Goal: Information Seeking & Learning: Find specific fact

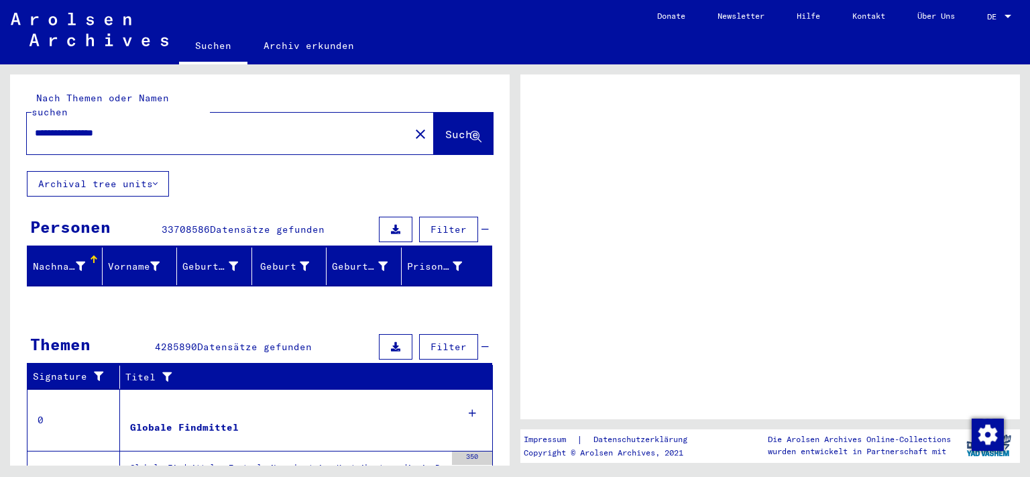
click at [1007, 16] on div at bounding box center [1007, 16] width 7 height 3
click at [1009, 15] on div at bounding box center [1007, 16] width 12 height 9
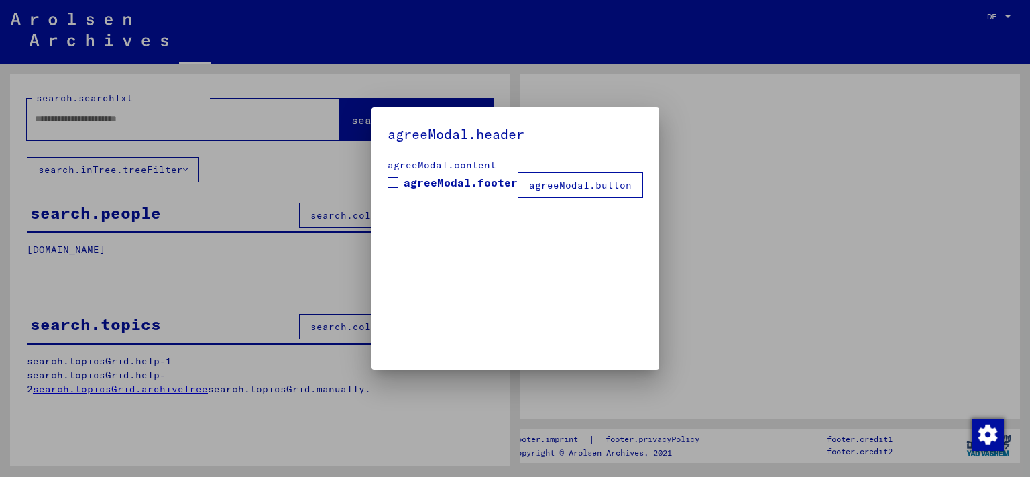
type input "**********"
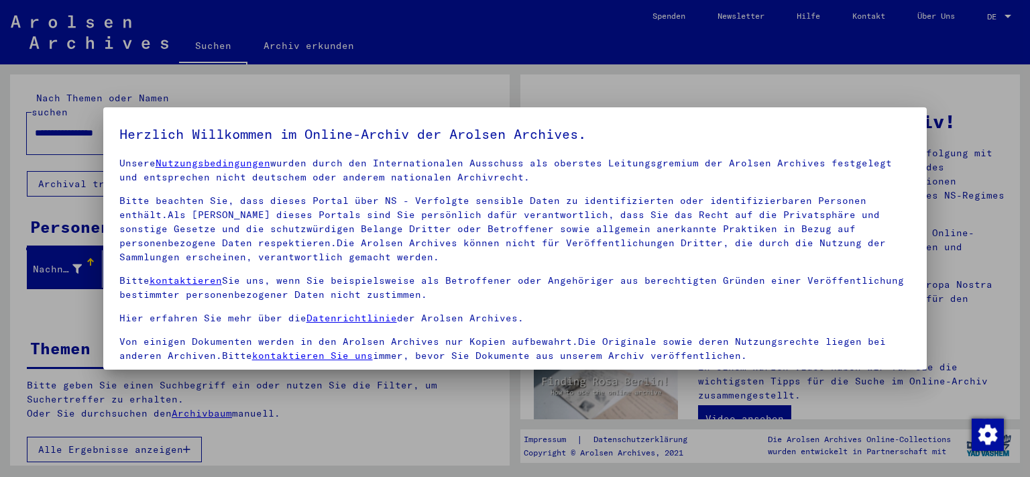
scroll to position [115, 0]
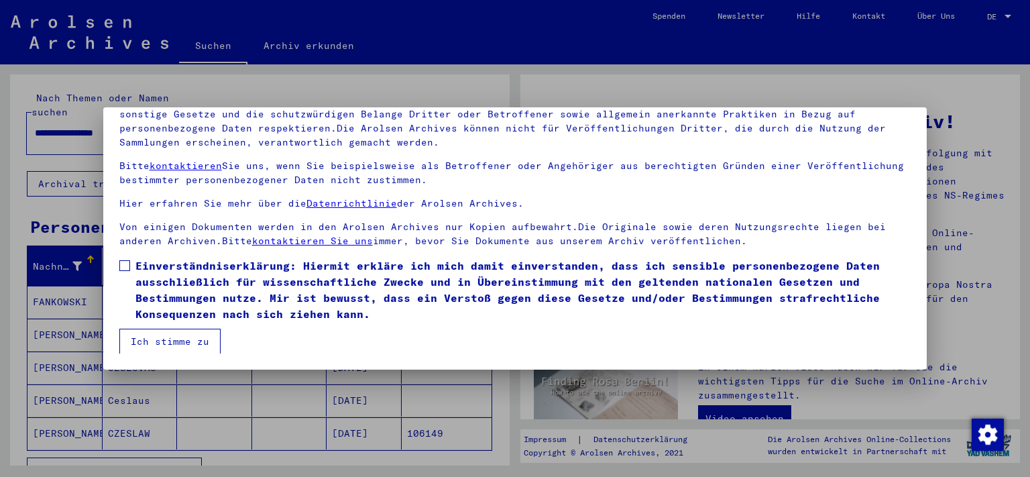
click at [126, 263] on span at bounding box center [124, 265] width 11 height 11
click at [146, 336] on button "Ich stimme zu" at bounding box center [169, 340] width 101 height 25
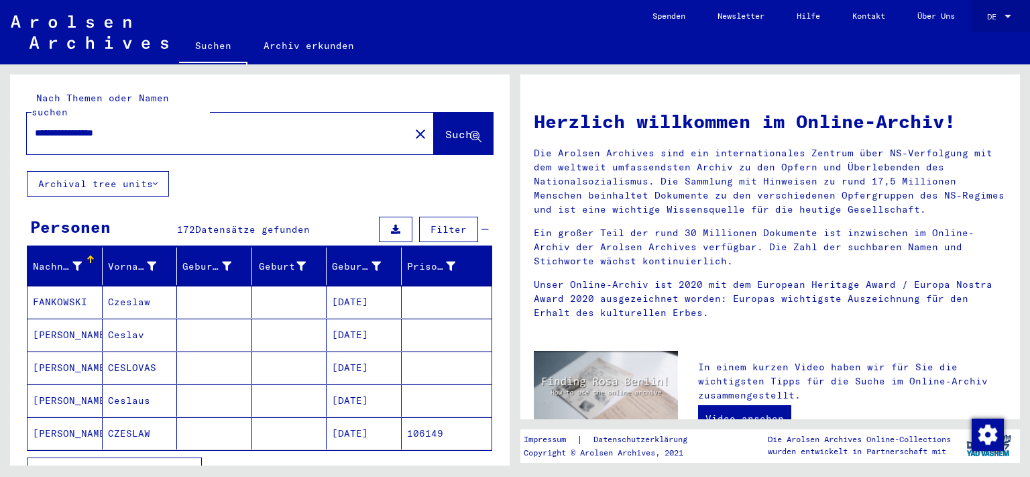
click at [1008, 13] on div at bounding box center [1007, 16] width 12 height 9
click at [983, 24] on span "English" at bounding box center [973, 24] width 33 height 10
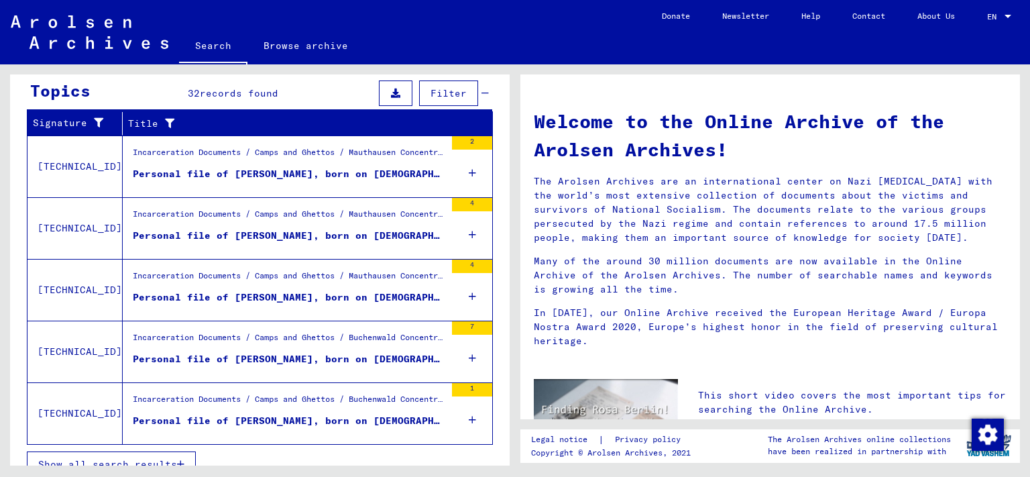
scroll to position [456, 0]
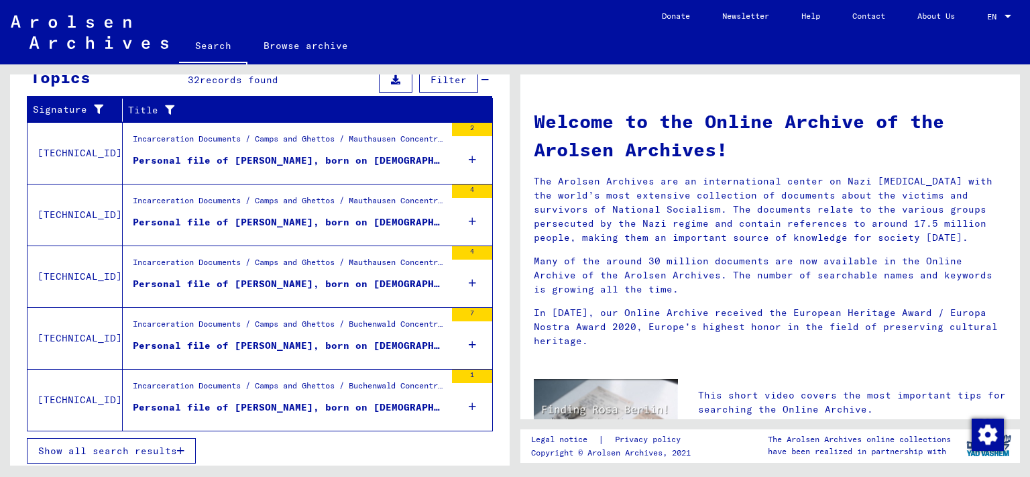
click at [428, 225] on figure "Personal file of [PERSON_NAME], born on [DEMOGRAPHIC_DATA]" at bounding box center [289, 225] width 312 height 20
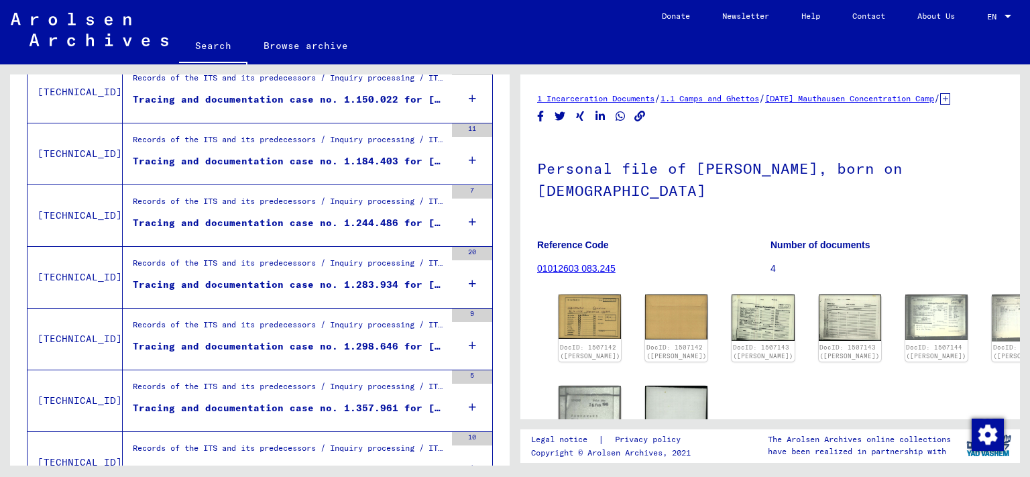
scroll to position [448, 0]
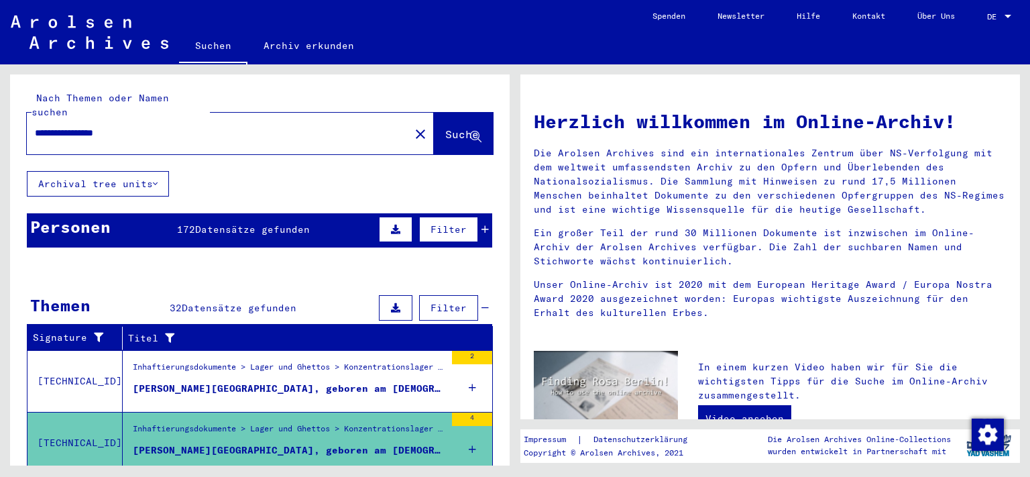
click at [434, 113] on button "Suche" at bounding box center [463, 134] width 59 height 42
click at [445, 127] on span "Suche" at bounding box center [462, 133] width 34 height 13
click at [139, 171] on button "Archival tree units" at bounding box center [98, 183] width 142 height 25
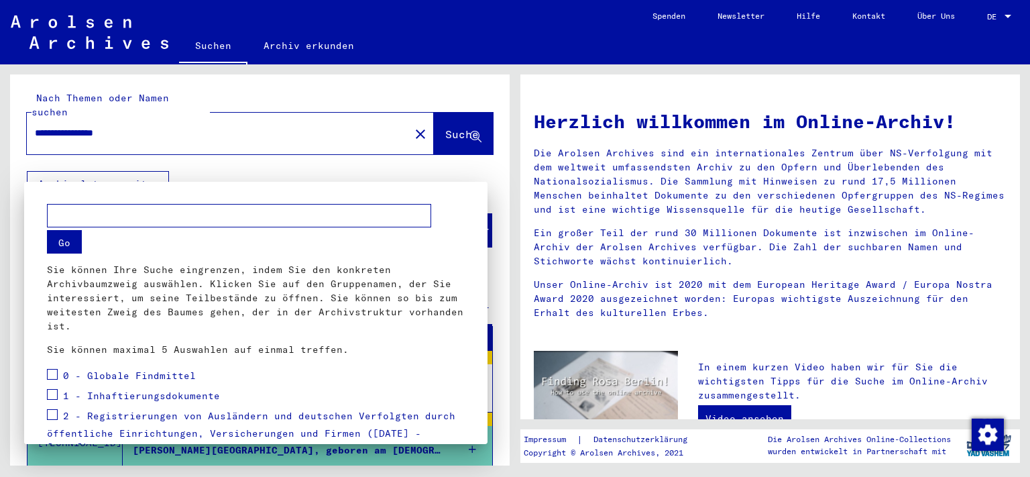
click at [151, 166] on div at bounding box center [515, 238] width 1030 height 477
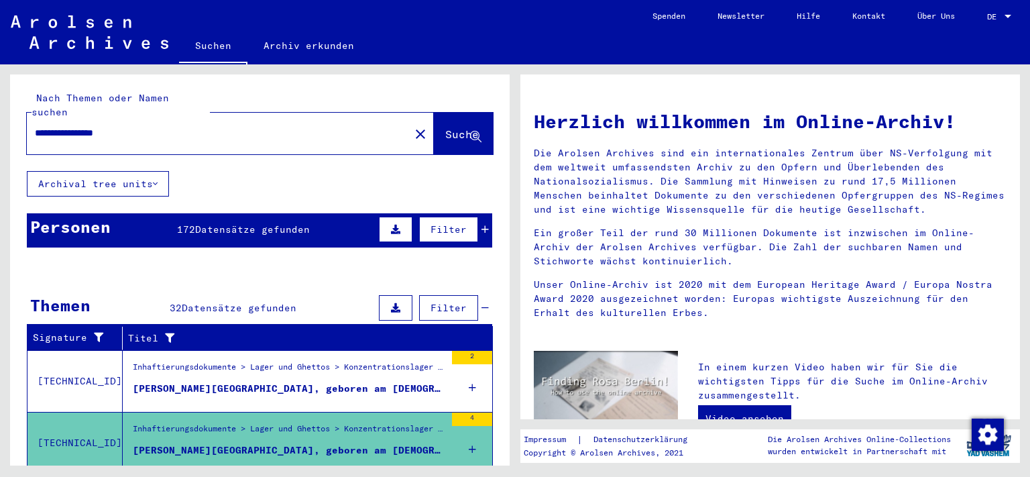
click at [238, 164] on div "**********" at bounding box center [259, 391] width 499 height 634
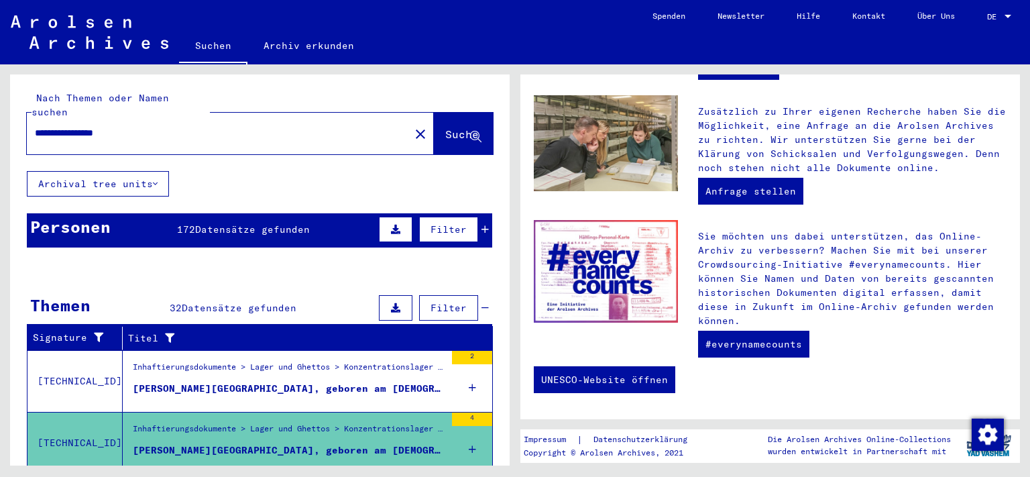
drag, startPoint x: 166, startPoint y: 127, endPoint x: 105, endPoint y: 123, distance: 60.5
click at [105, 123] on div "**********" at bounding box center [210, 133] width 367 height 30
click at [412, 126] on mat-icon "close" at bounding box center [420, 134] width 16 height 16
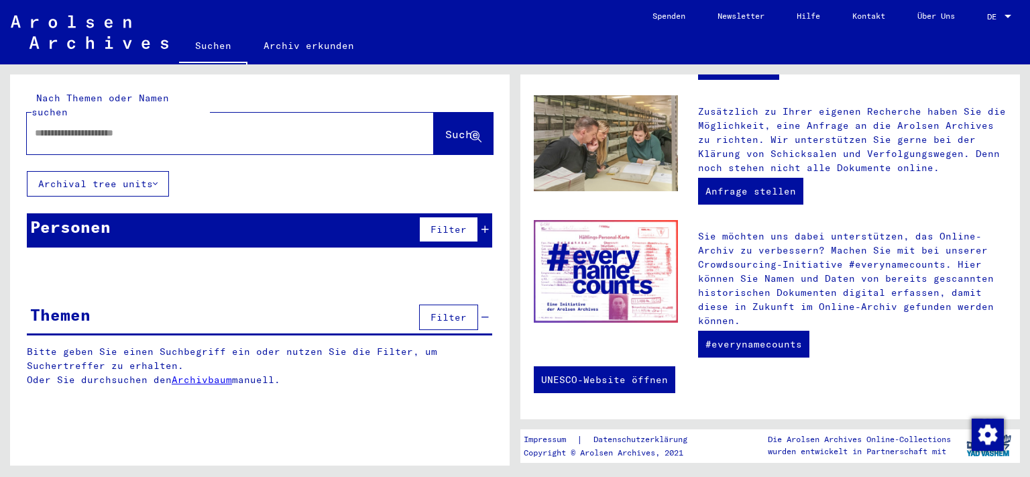
click at [322, 126] on input "text" at bounding box center [214, 133] width 359 height 14
click at [450, 127] on span "Suche" at bounding box center [462, 133] width 34 height 13
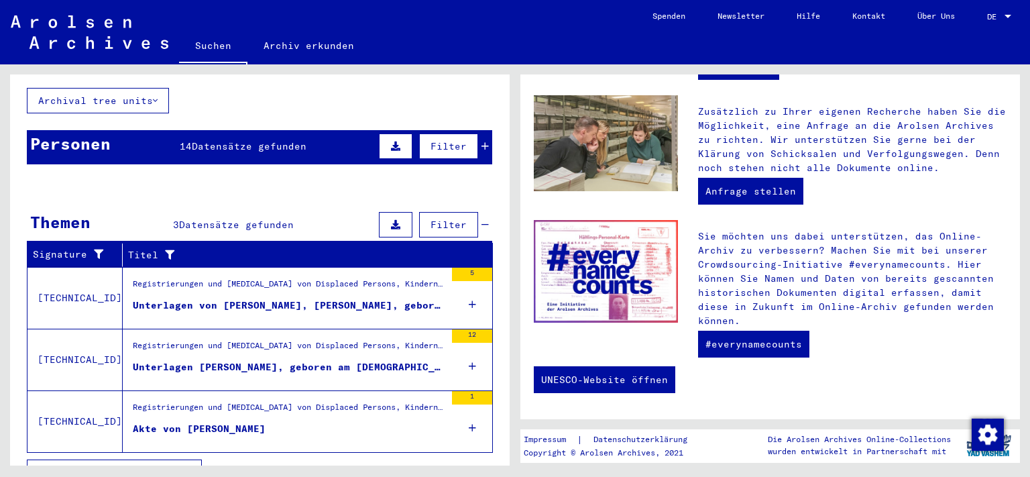
scroll to position [92, 0]
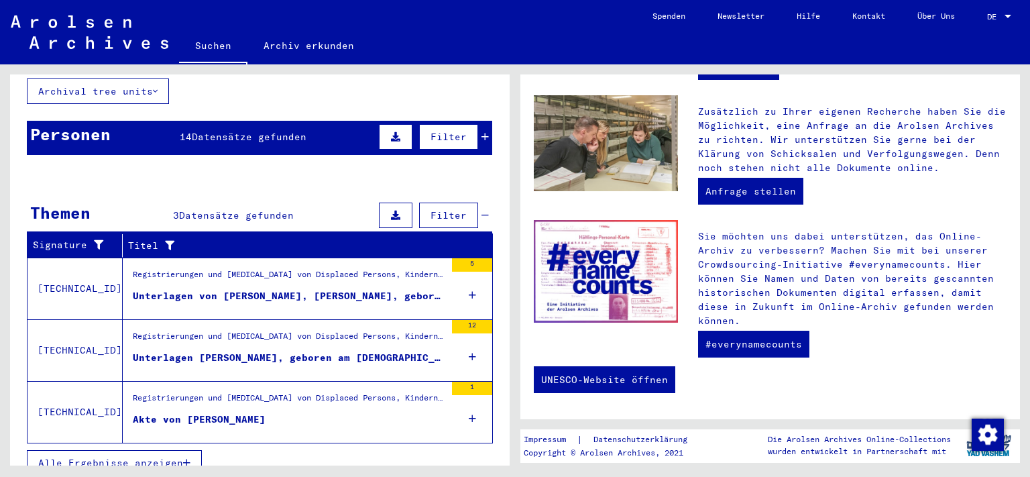
click at [310, 269] on div "Registrierungen und [MEDICAL_DATA] von Displaced Persons, Kindern und Vermisste…" at bounding box center [289, 277] width 312 height 19
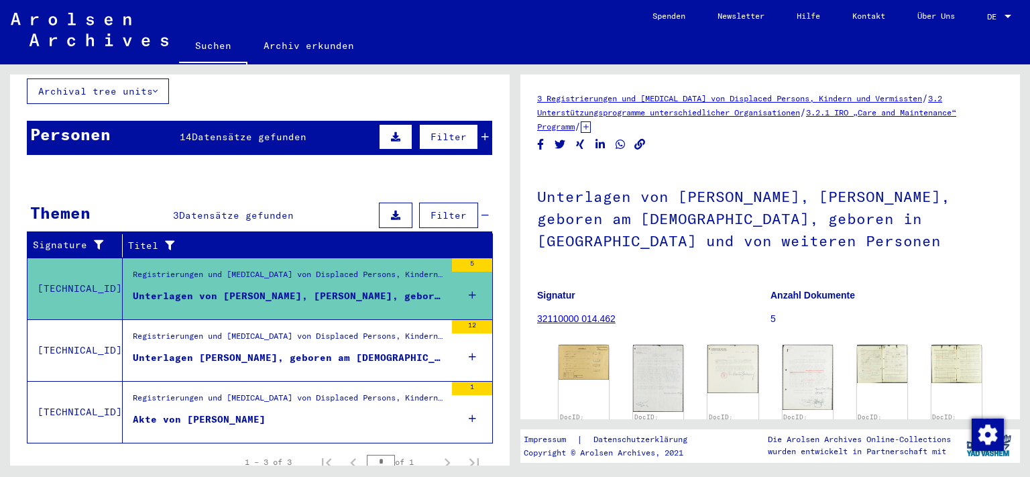
click at [591, 127] on icon at bounding box center [585, 126] width 10 height 11
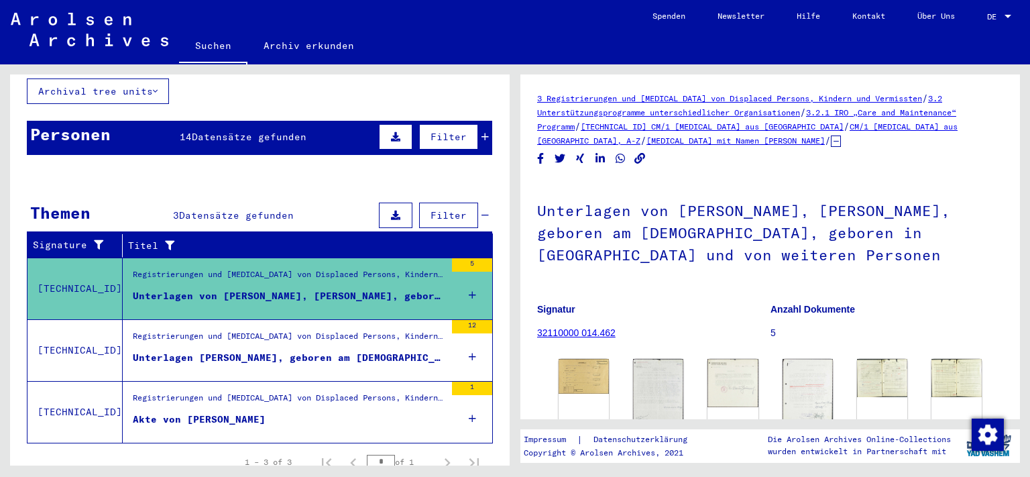
drag, startPoint x: 534, startPoint y: 92, endPoint x: 708, endPoint y: 138, distance: 180.1
click at [708, 138] on yv-its-full-details "3 Registrierungen und [MEDICAL_DATA] von Displaced Persons, Kindern und Vermiss…" at bounding box center [769, 303] width 499 height 424
copy div "3 Registrierungen und [MEDICAL_DATA] von Displaced Persons, Kindern und Vermiss…"
click at [999, 17] on div "DE" at bounding box center [994, 16] width 15 height 9
click at [983, 23] on span "English" at bounding box center [973, 24] width 33 height 10
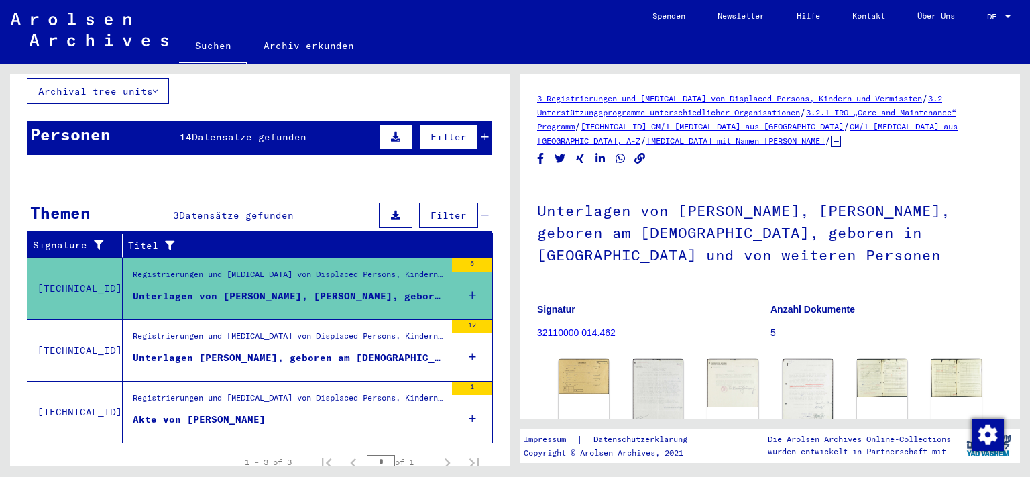
click at [995, 18] on mat-select-trigger "DE" at bounding box center [991, 16] width 9 height 10
click at [988, 25] on span "English" at bounding box center [973, 24] width 33 height 10
click at [1001, 7] on div "DE DE" at bounding box center [1000, 13] width 27 height 23
click at [980, 27] on span "English" at bounding box center [973, 24] width 33 height 10
click at [987, 12] on mat-select-trigger "DE" at bounding box center [991, 16] width 9 height 10
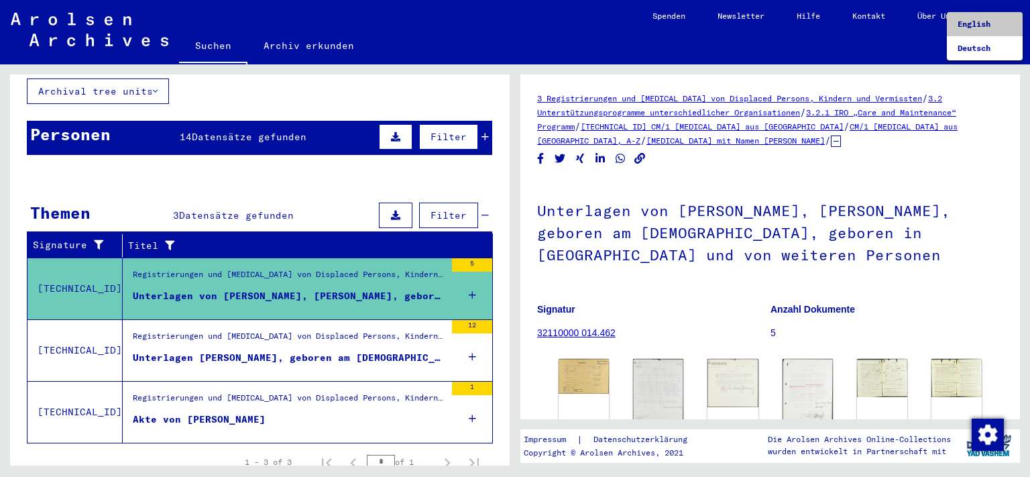
click at [977, 18] on span "English" at bounding box center [984, 24] width 54 height 24
click at [991, 15] on mat-select-trigger "DE" at bounding box center [991, 16] width 9 height 10
click at [973, 53] on span "Deutsch" at bounding box center [984, 48] width 54 height 24
click at [999, 12] on div "DE" at bounding box center [994, 16] width 15 height 9
click at [982, 23] on span "English" at bounding box center [973, 24] width 33 height 10
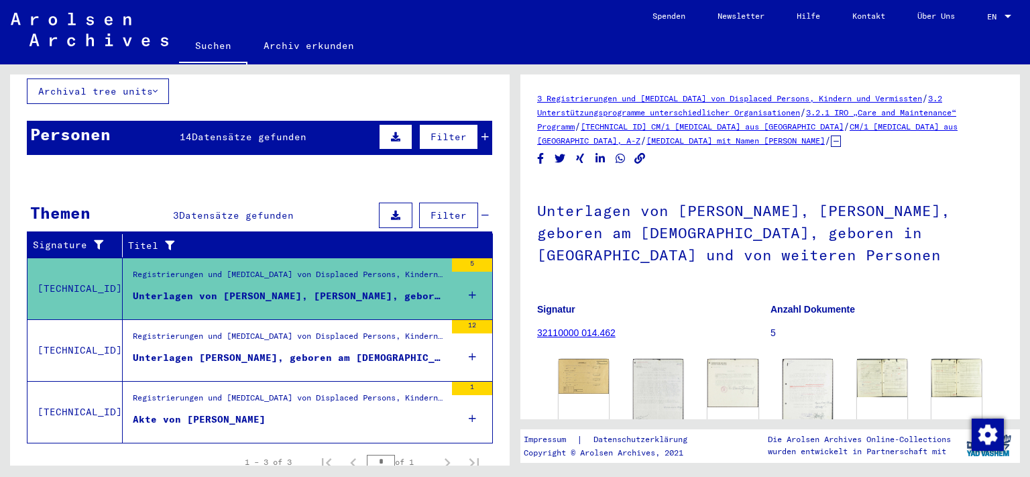
click at [982, 23] on link "EN EN" at bounding box center [1000, 16] width 59 height 32
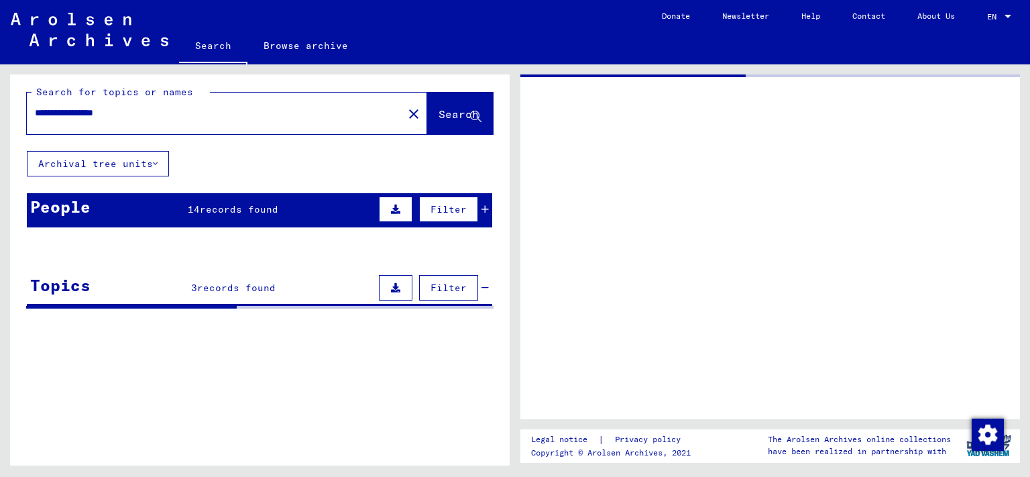
type input "*******"
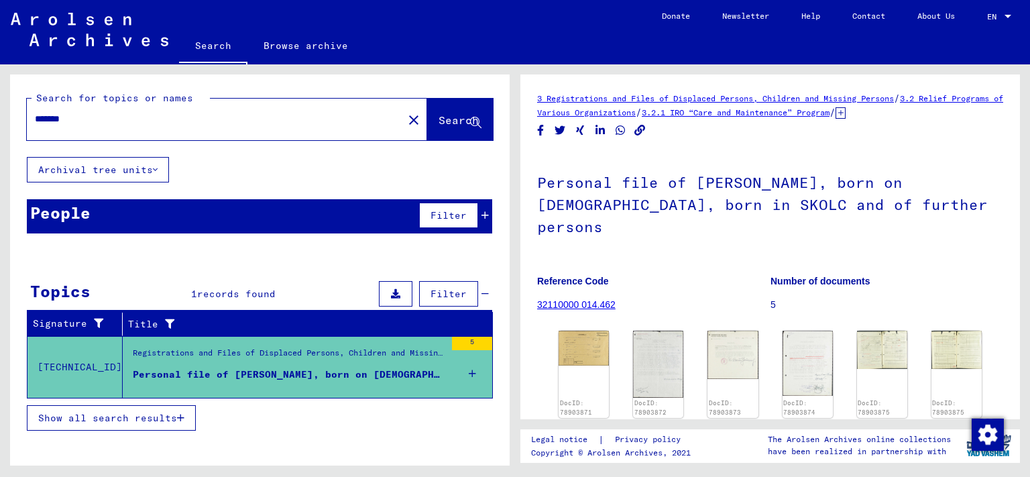
click at [845, 115] on icon at bounding box center [840, 112] width 10 height 11
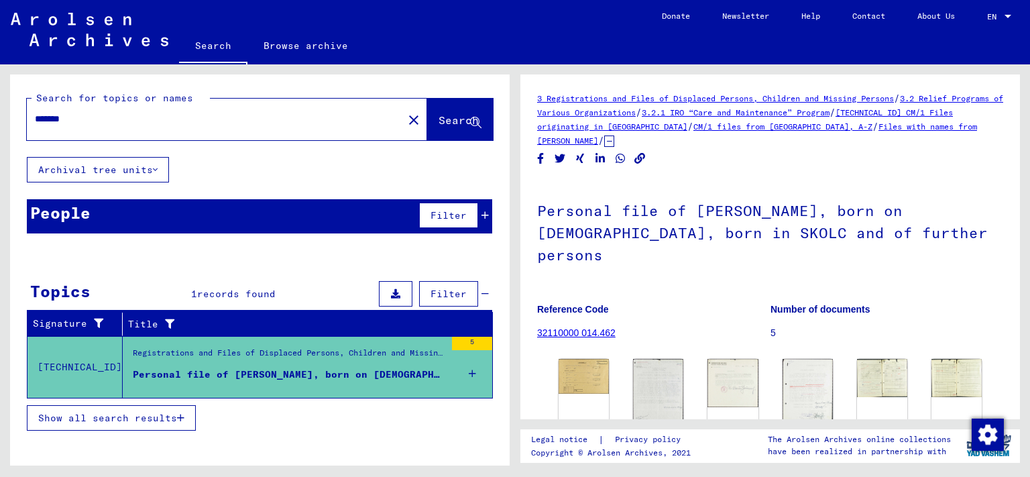
drag, startPoint x: 540, startPoint y: 99, endPoint x: 664, endPoint y: 130, distance: 127.3
click at [580, 139] on yv-its-full-details "3 Registrations and Files of Displaced Persons, Children and Missing Persons / …" at bounding box center [769, 303] width 499 height 424
copy div "3 Registrations and Files of Displaced Persons, Children and Missing Persons / …"
click at [594, 327] on link "32110000 014.462" at bounding box center [576, 332] width 78 height 11
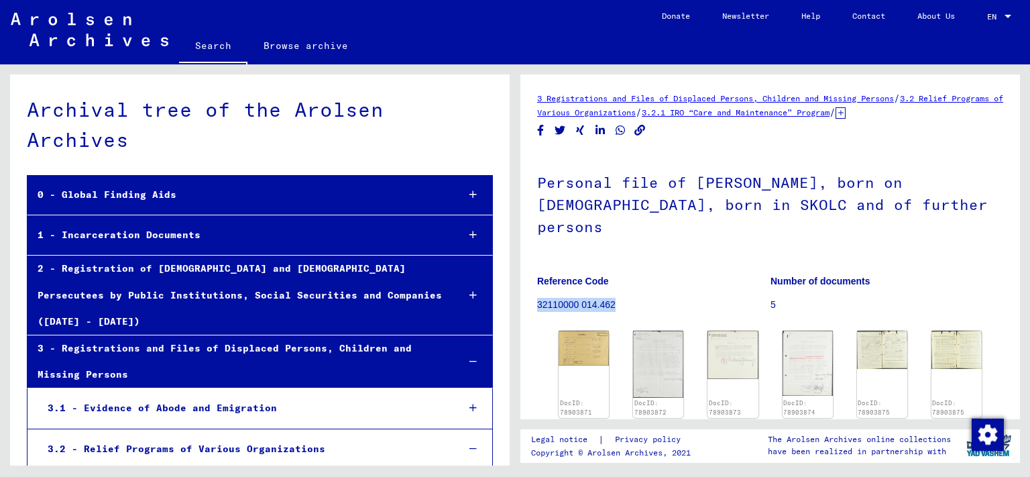
drag, startPoint x: 622, startPoint y: 285, endPoint x: 540, endPoint y: 280, distance: 81.9
click at [540, 298] on p "32110000 014.462" at bounding box center [653, 305] width 233 height 14
copy p "32110000 014.462"
click at [737, 343] on img at bounding box center [732, 353] width 53 height 50
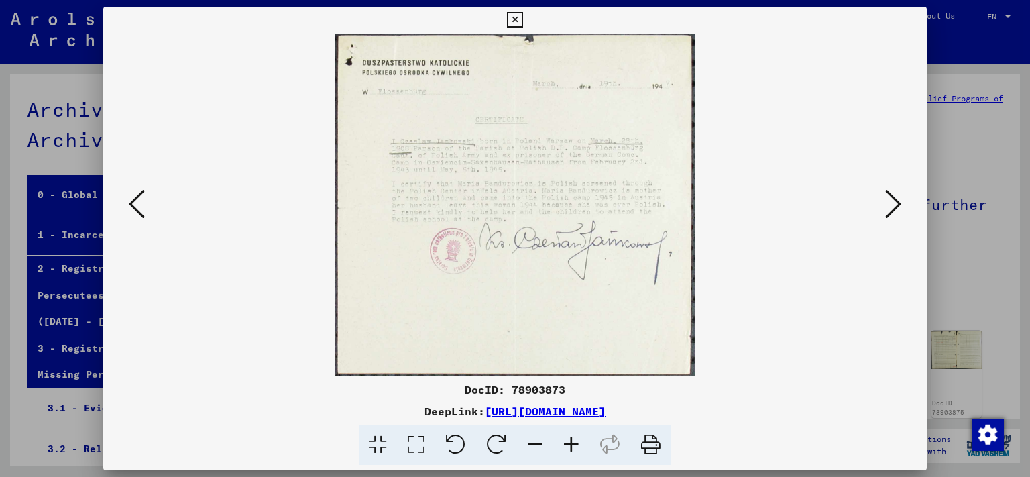
click at [605, 412] on link "[URL][DOMAIN_NAME]" at bounding box center [545, 410] width 121 height 13
click at [552, 412] on link "[URL][DOMAIN_NAME]" at bounding box center [545, 410] width 121 height 13
click at [522, 17] on icon at bounding box center [514, 20] width 15 height 16
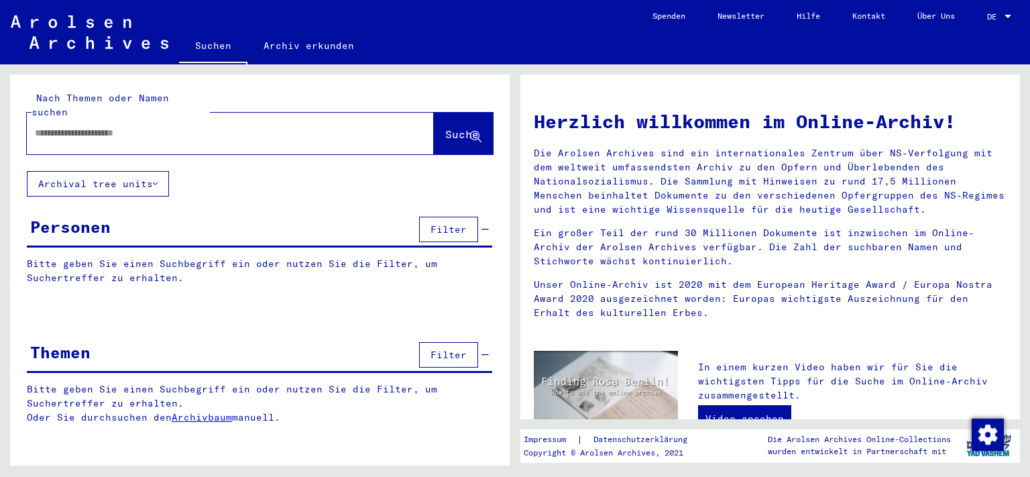
type input "**********"
